Goal: Check status: Check status

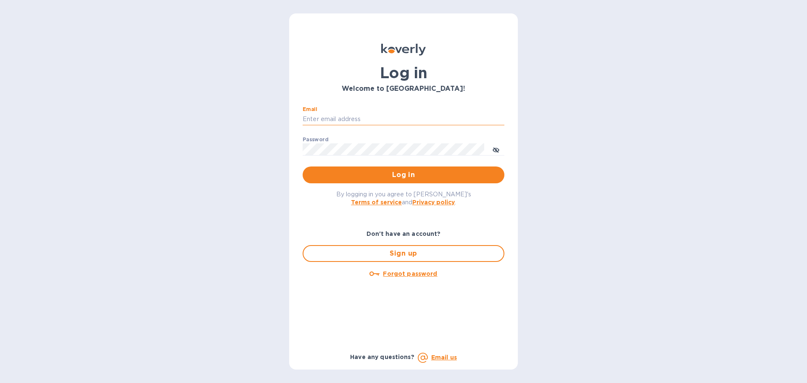
click at [355, 119] on input "Email" at bounding box center [404, 119] width 202 height 13
type input "[EMAIL_ADDRESS][DOMAIN_NAME]"
click at [388, 176] on span "Log in" at bounding box center [403, 175] width 188 height 10
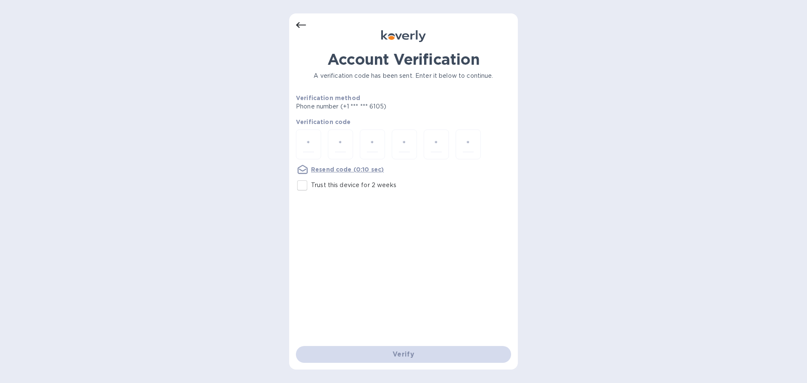
click at [304, 183] on input "Trust this device for 2 weeks" at bounding box center [303, 186] width 18 height 18
checkbox input "true"
click at [309, 149] on input "number" at bounding box center [308, 145] width 11 height 16
type input "2"
type input "0"
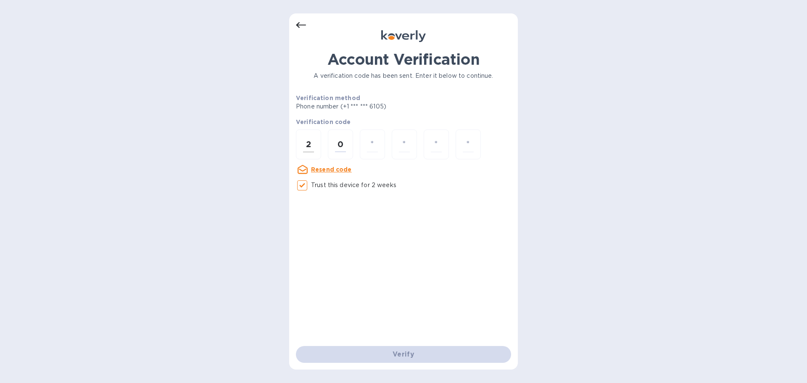
type input "0"
type input "5"
type input "3"
type input "0"
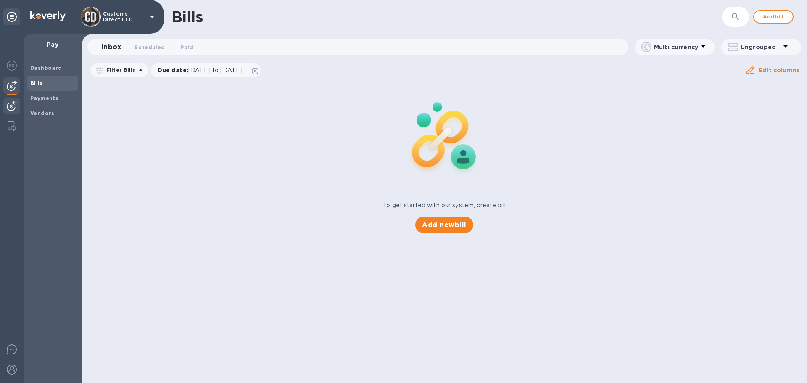
click at [11, 103] on img at bounding box center [12, 106] width 10 height 10
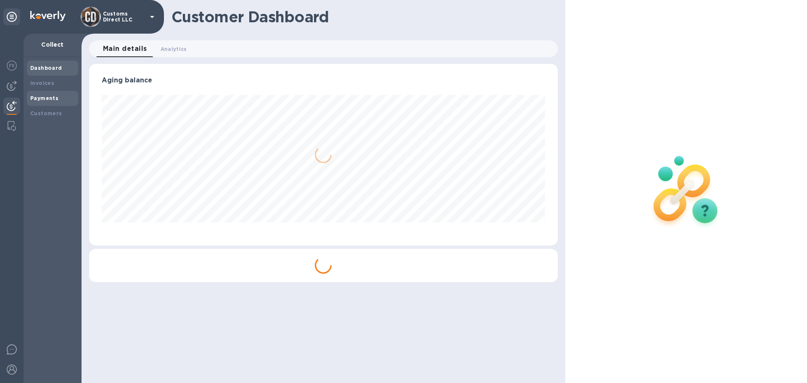
scroll to position [182, 468]
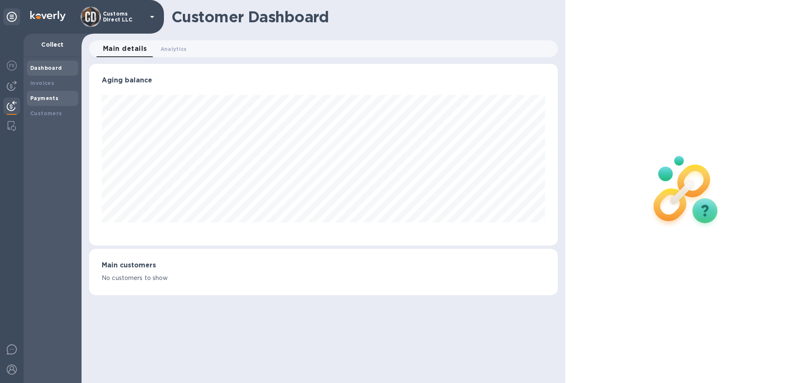
click at [36, 96] on b "Payments" at bounding box center [44, 98] width 28 height 6
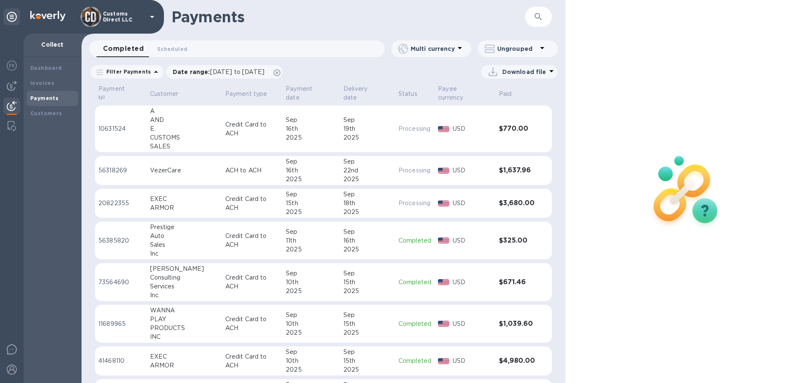
click at [225, 124] on p "Credit Card to ACH" at bounding box center [252, 129] width 54 height 18
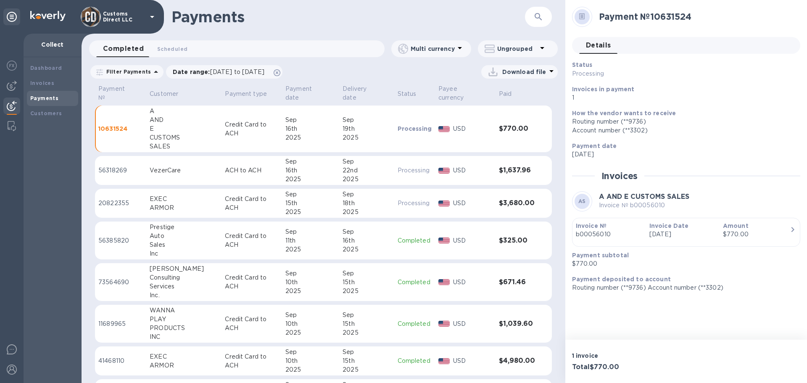
click at [228, 134] on td "Credit Card to ACH" at bounding box center [252, 129] width 61 height 47
